Goal: Task Accomplishment & Management: Complete application form

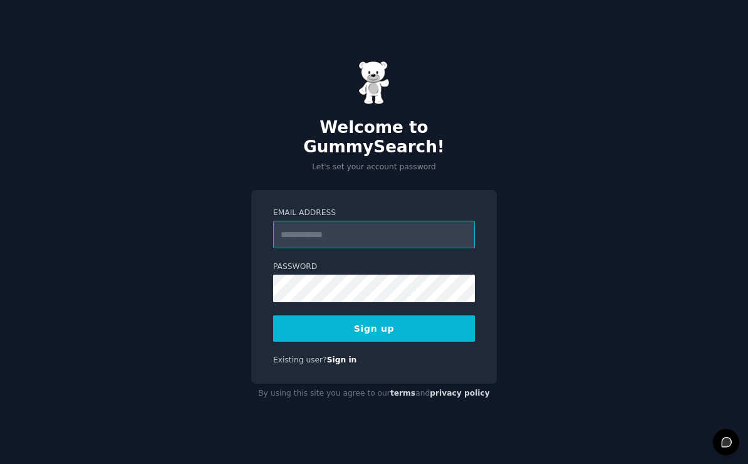
click at [310, 237] on input "Email Address" at bounding box center [374, 235] width 202 height 28
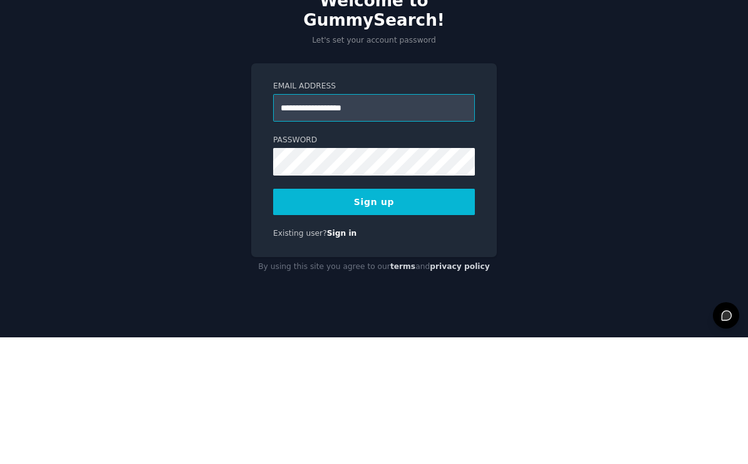
type input "**********"
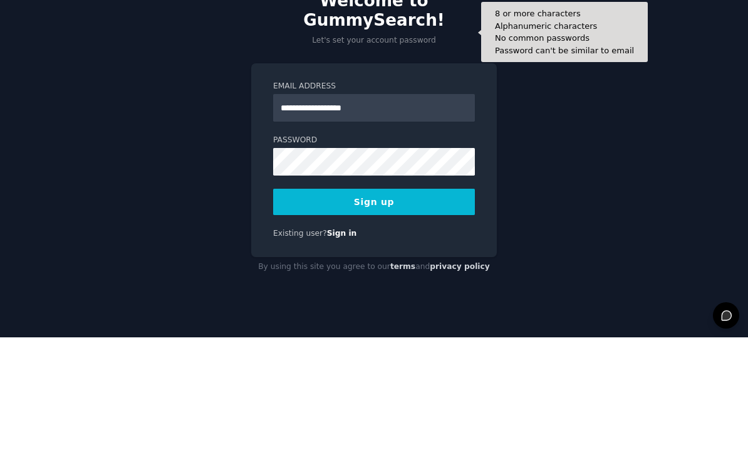
click at [451, 315] on button "Sign up" at bounding box center [374, 328] width 202 height 26
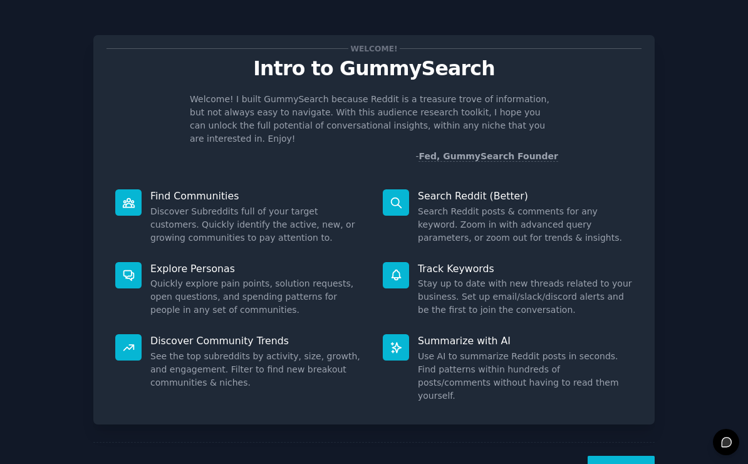
click at [622, 455] on button "Next" at bounding box center [621, 470] width 67 height 31
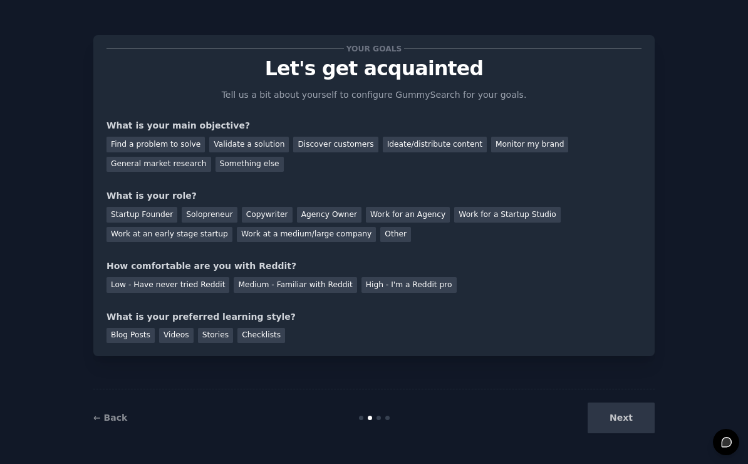
click at [615, 433] on div "Next" at bounding box center [560, 417] width 187 height 31
click at [185, 147] on div "Find a problem to solve" at bounding box center [156, 145] width 98 height 16
click at [153, 212] on div "Startup Founder" at bounding box center [142, 215] width 71 height 16
click at [194, 289] on div "Low - Have never tried Reddit" at bounding box center [168, 285] width 123 height 16
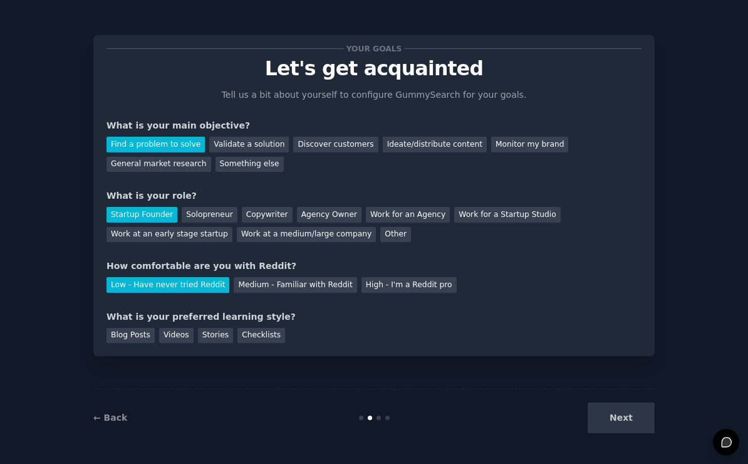
click at [214, 340] on div "Stories" at bounding box center [215, 336] width 35 height 16
click at [128, 340] on div "Blog Posts" at bounding box center [131, 336] width 48 height 16
click at [625, 433] on button "Next" at bounding box center [621, 417] width 67 height 31
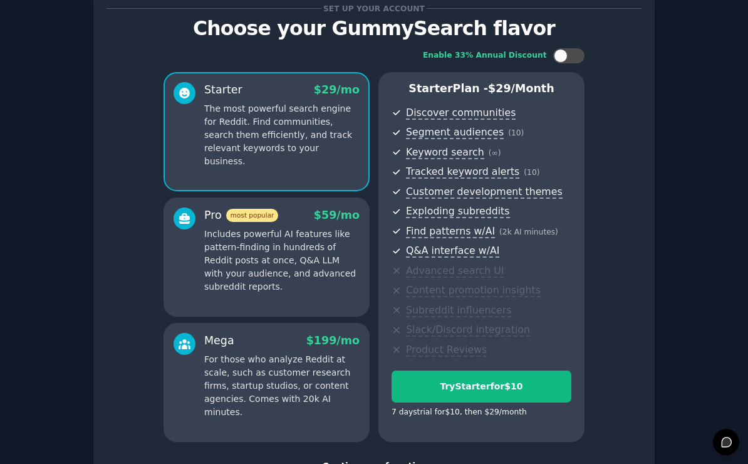
scroll to position [39, 0]
click at [575, 56] on div at bounding box center [575, 56] width 6 height 6
checkbox input "true"
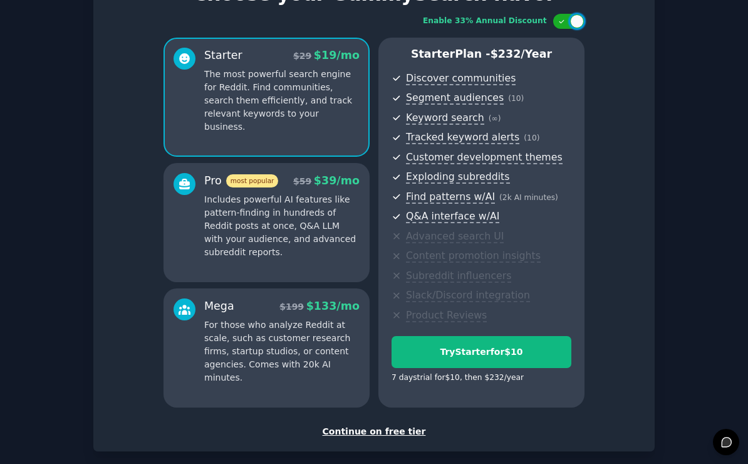
scroll to position [76, 0]
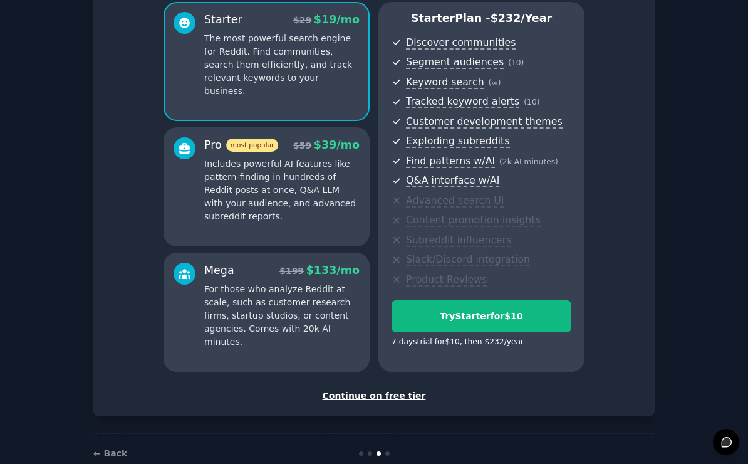
click at [415, 389] on div "Continue on free tier" at bounding box center [374, 395] width 535 height 13
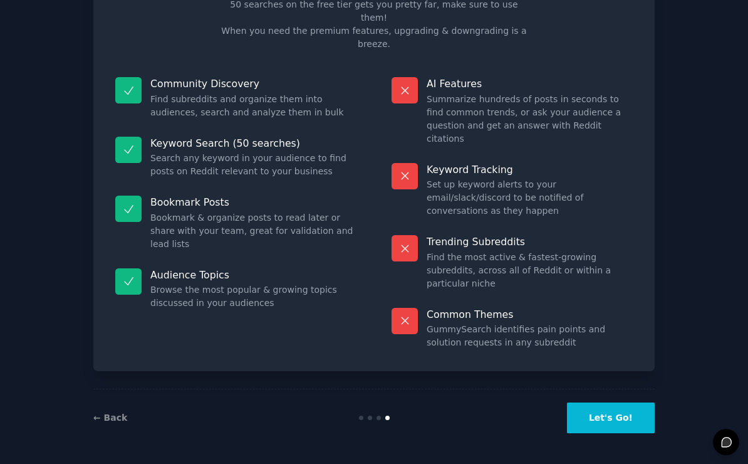
scroll to position [12, 0]
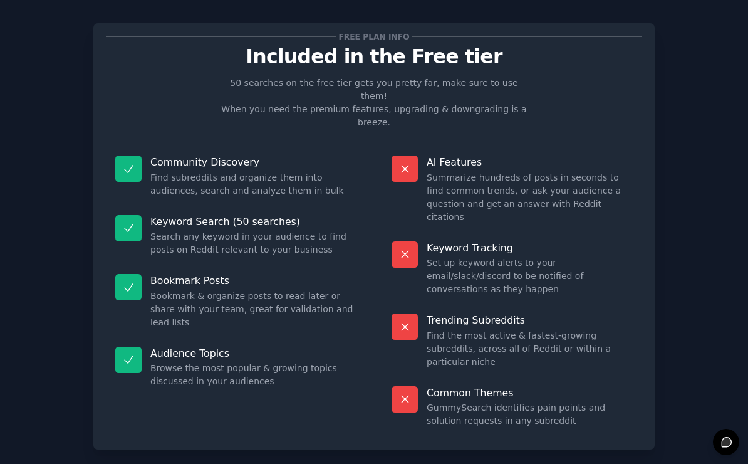
click at [410, 155] on div at bounding box center [405, 168] width 26 height 26
click at [415, 232] on div "Keyword Tracking Set up keyword alerts to your email/slack/discord to be notifi…" at bounding box center [512, 268] width 259 height 73
